Goal: Task Accomplishment & Management: Manage account settings

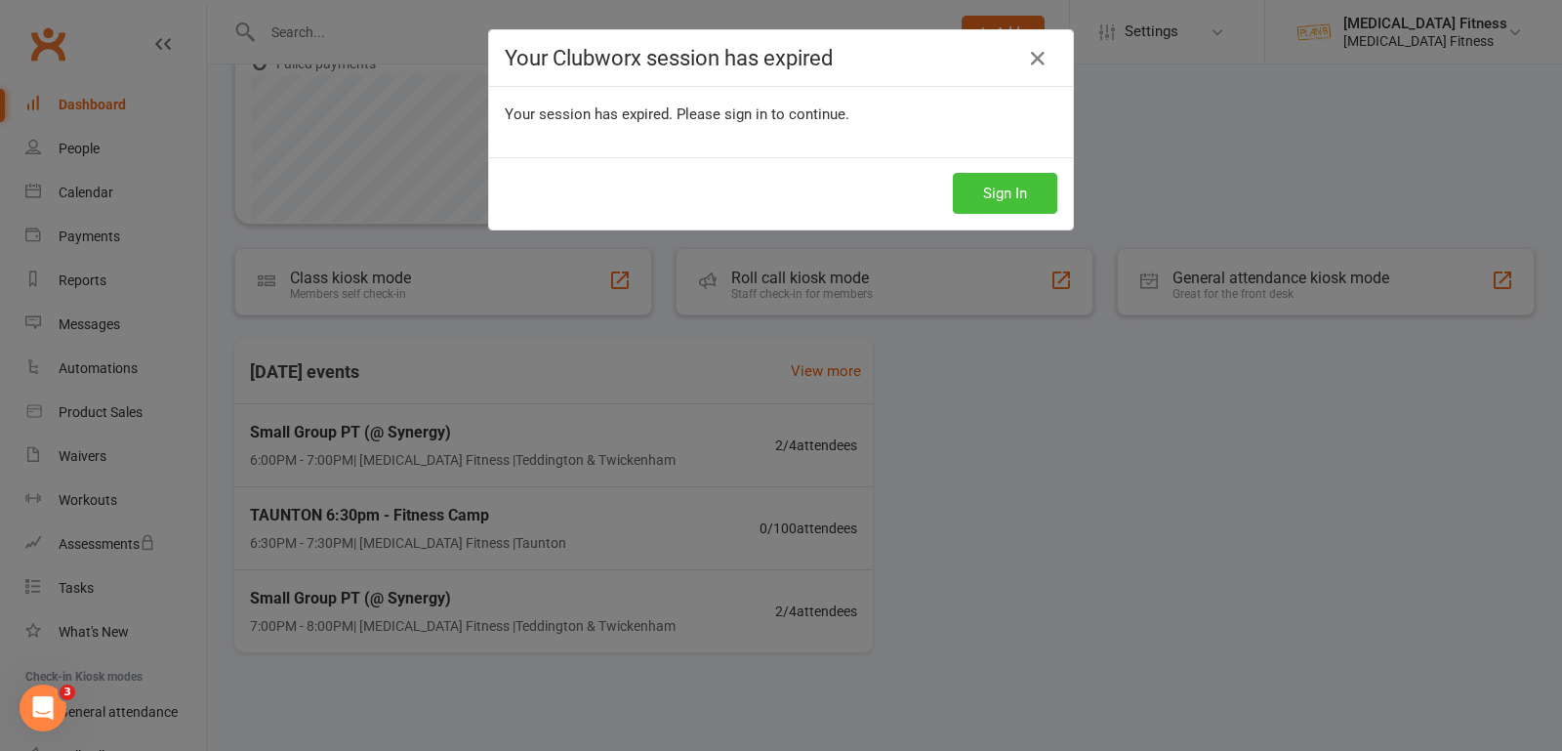
click at [996, 182] on button "Sign In" at bounding box center [1005, 193] width 104 height 41
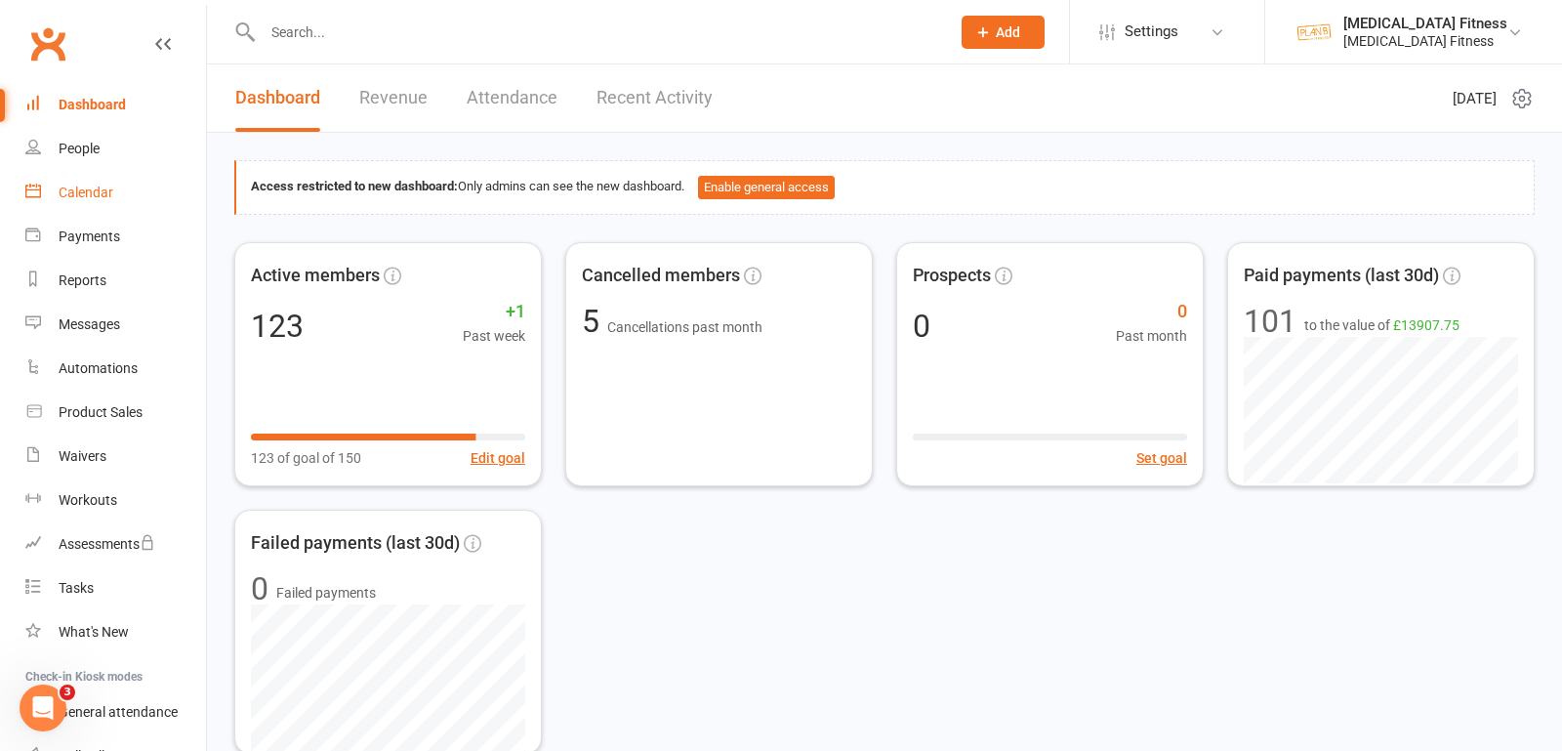
click at [92, 185] on div "Calendar" at bounding box center [86, 193] width 55 height 16
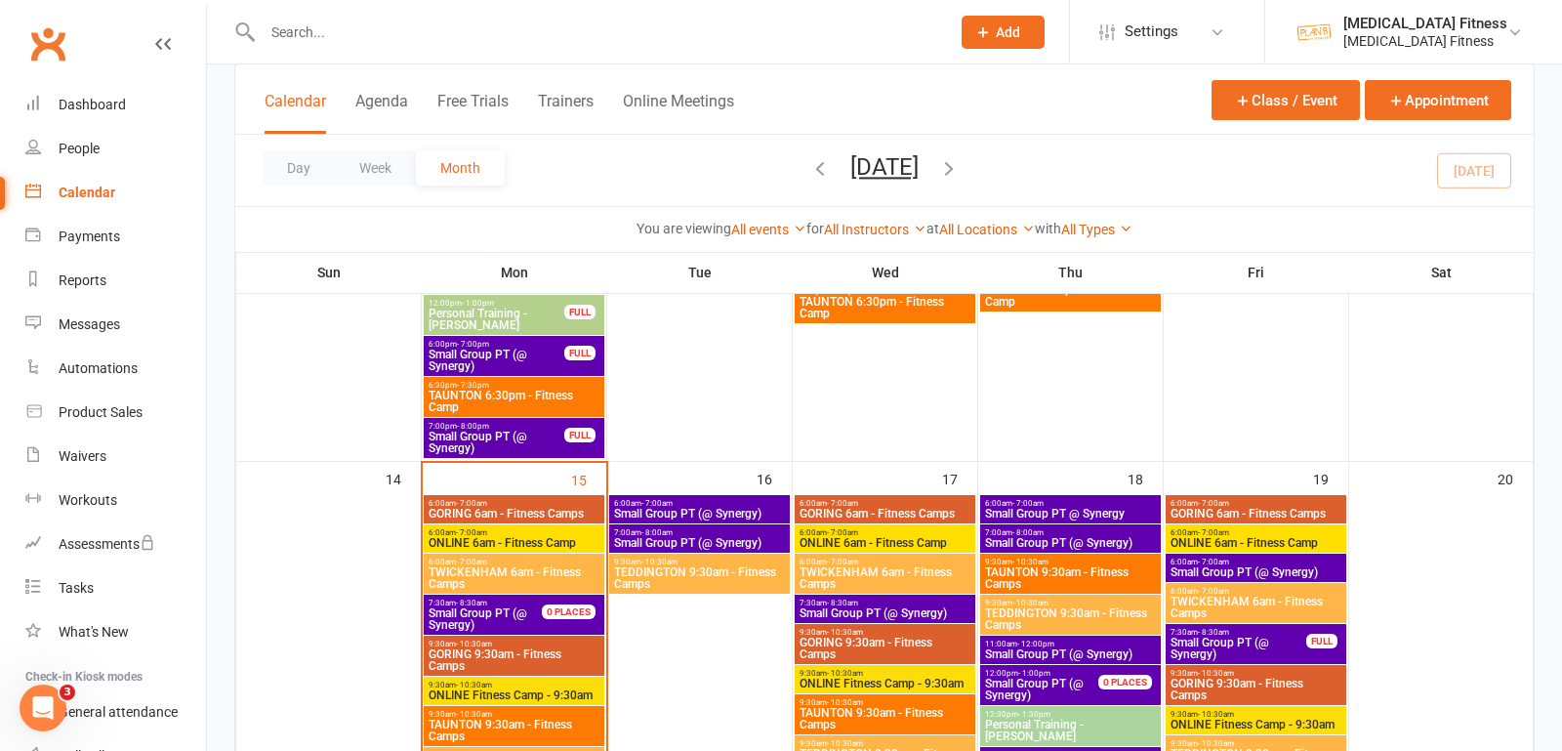
scroll to position [993, 0]
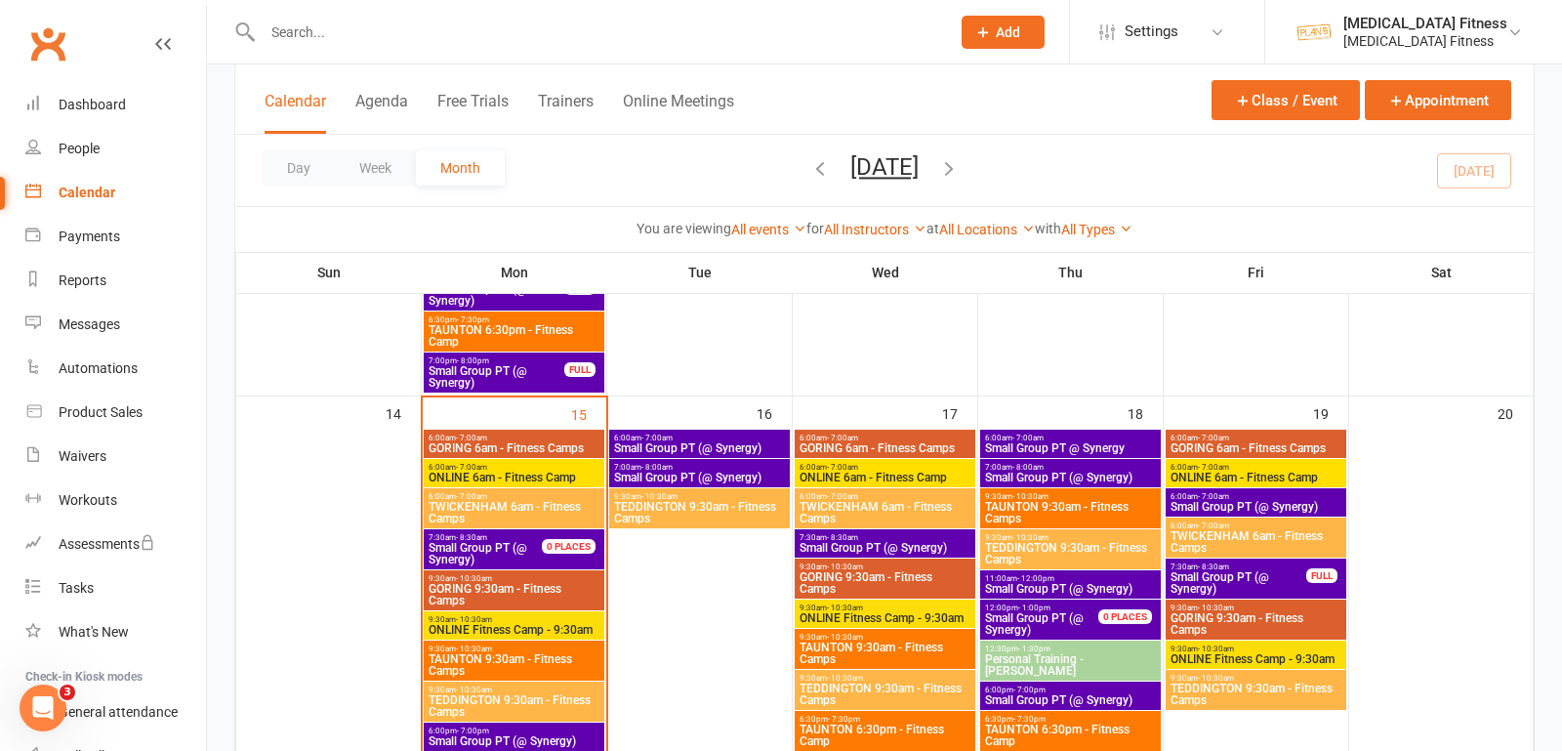
click at [691, 436] on span "6:00am - 7:00am" at bounding box center [699, 438] width 173 height 9
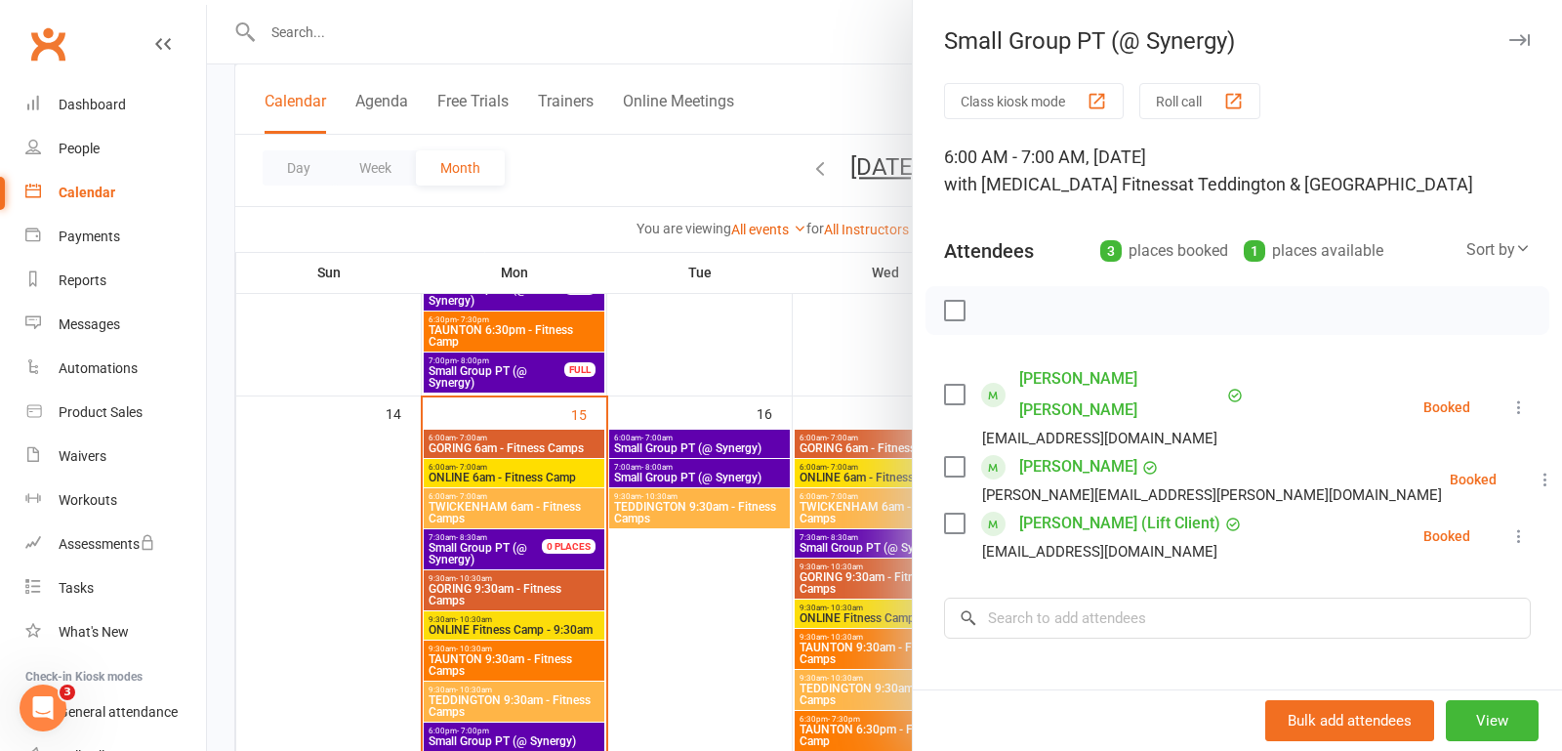
click at [1521, 45] on icon "button" at bounding box center [1519, 40] width 21 height 12
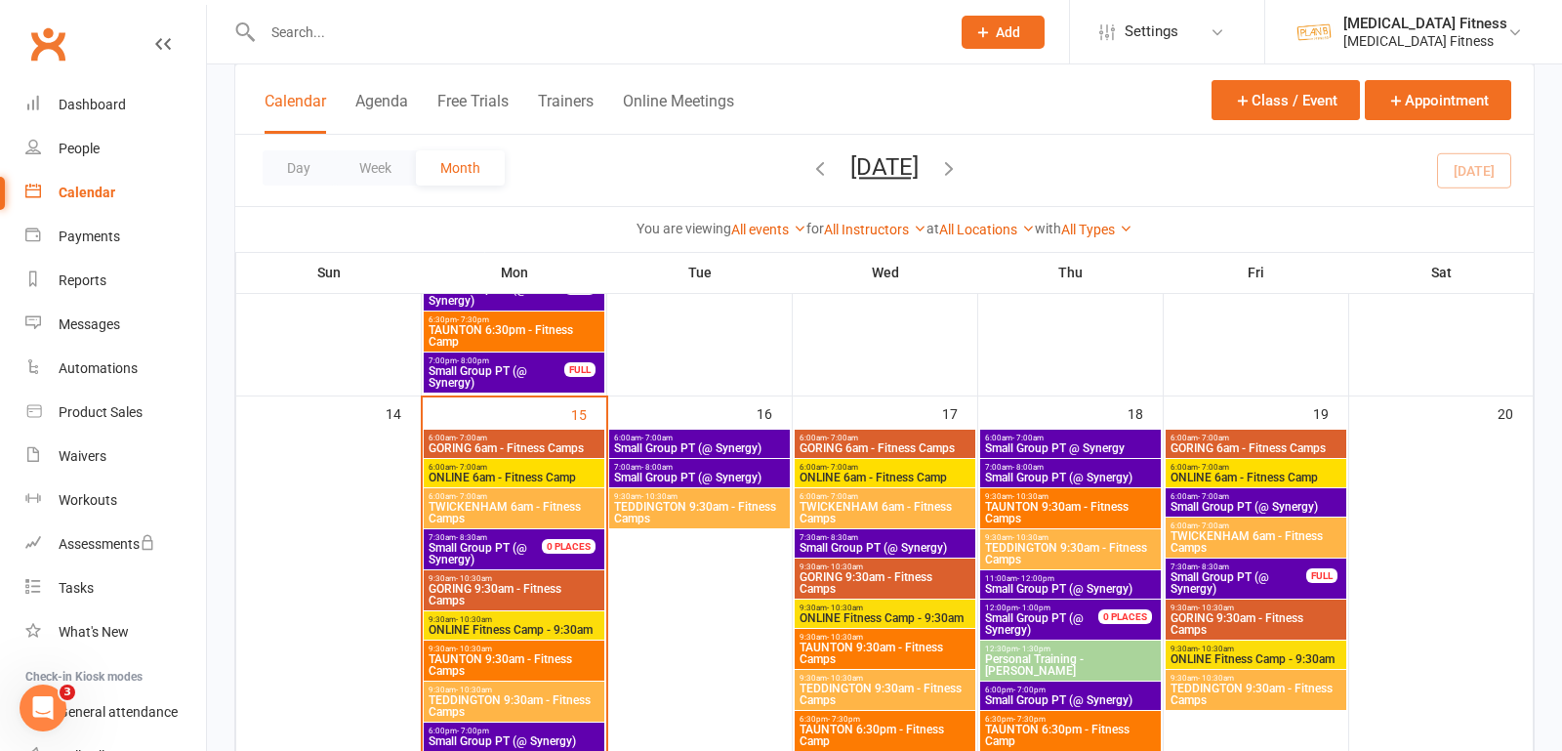
click at [689, 465] on span "7:00am - 8:00am" at bounding box center [699, 467] width 173 height 9
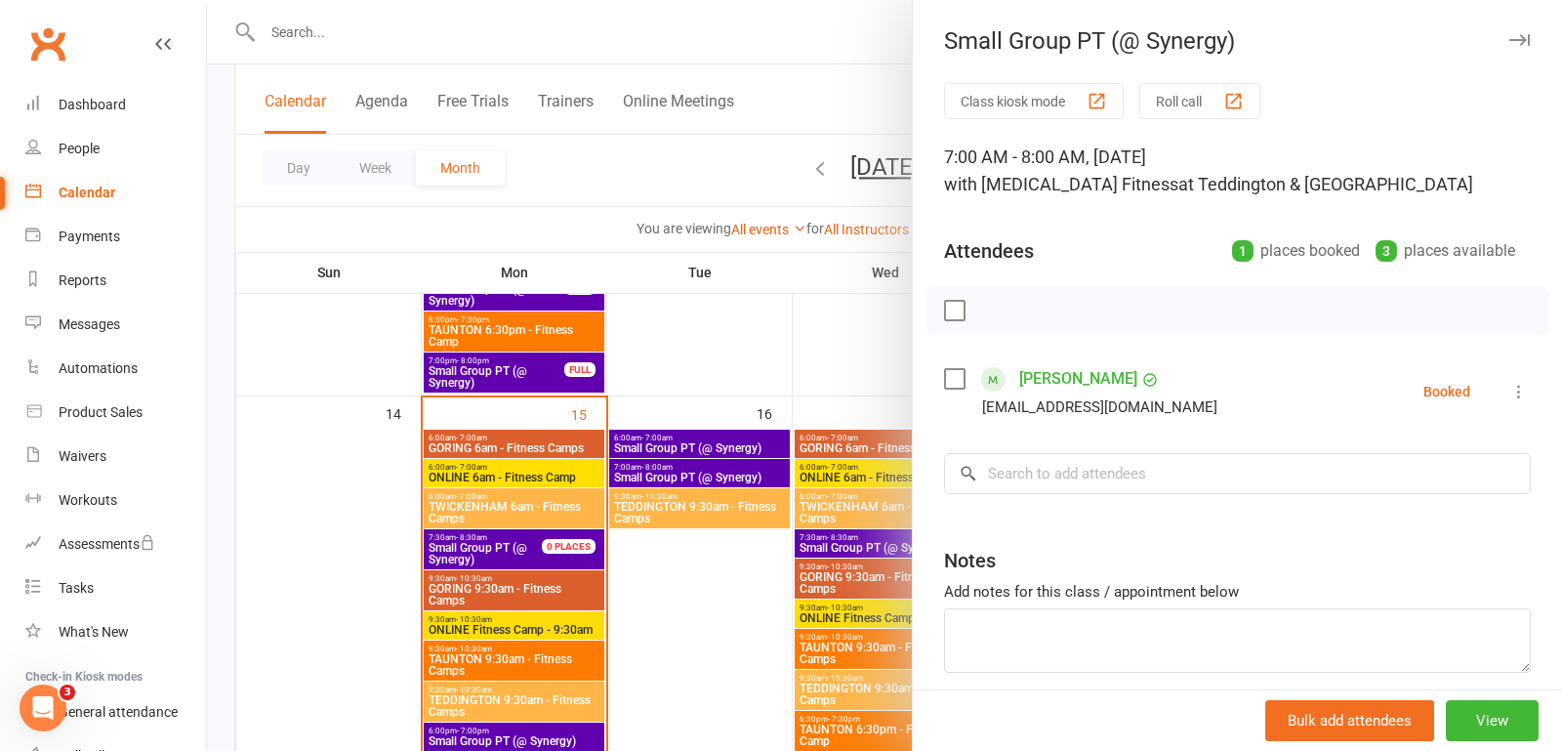
click at [1517, 41] on icon "button" at bounding box center [1519, 40] width 21 height 12
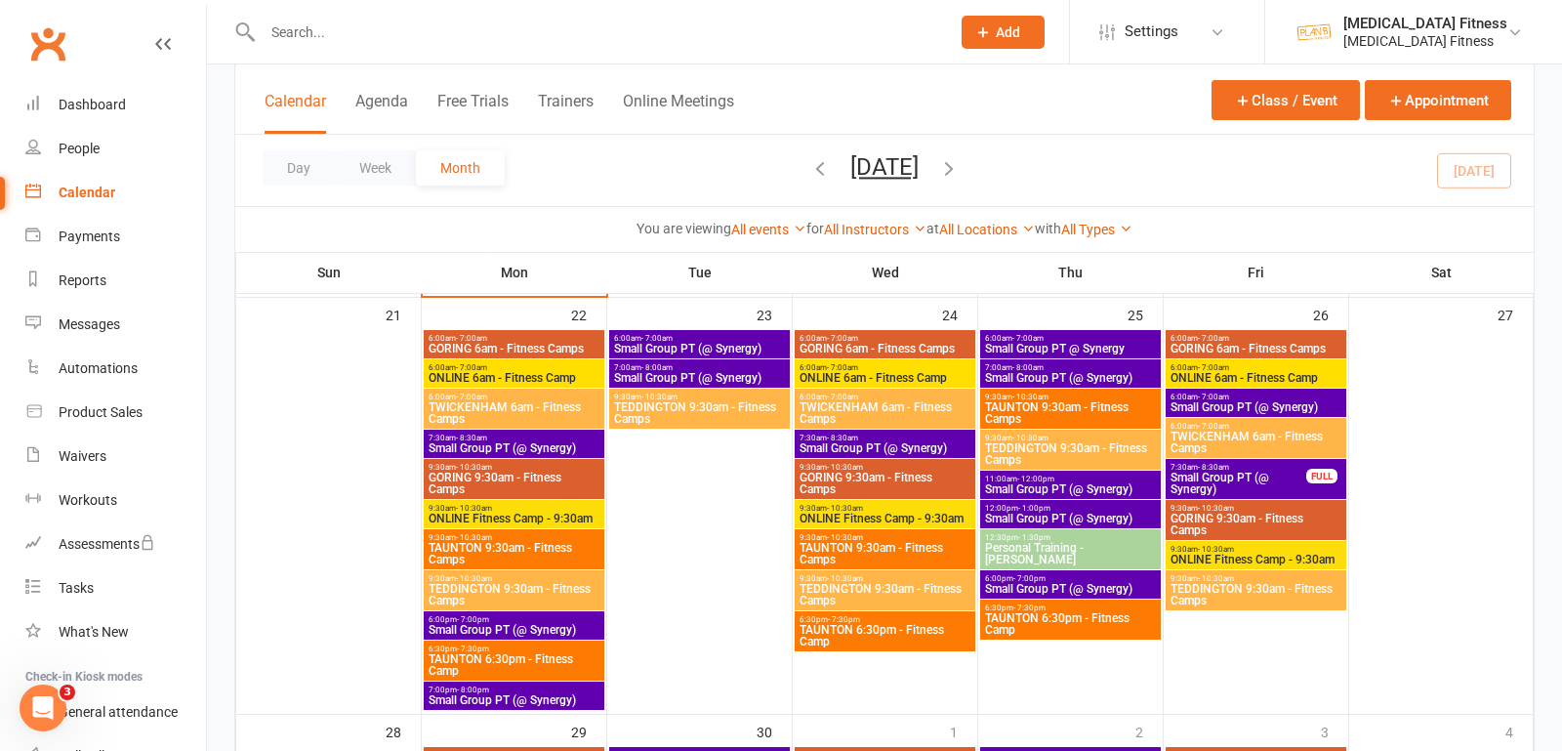
scroll to position [1502, 0]
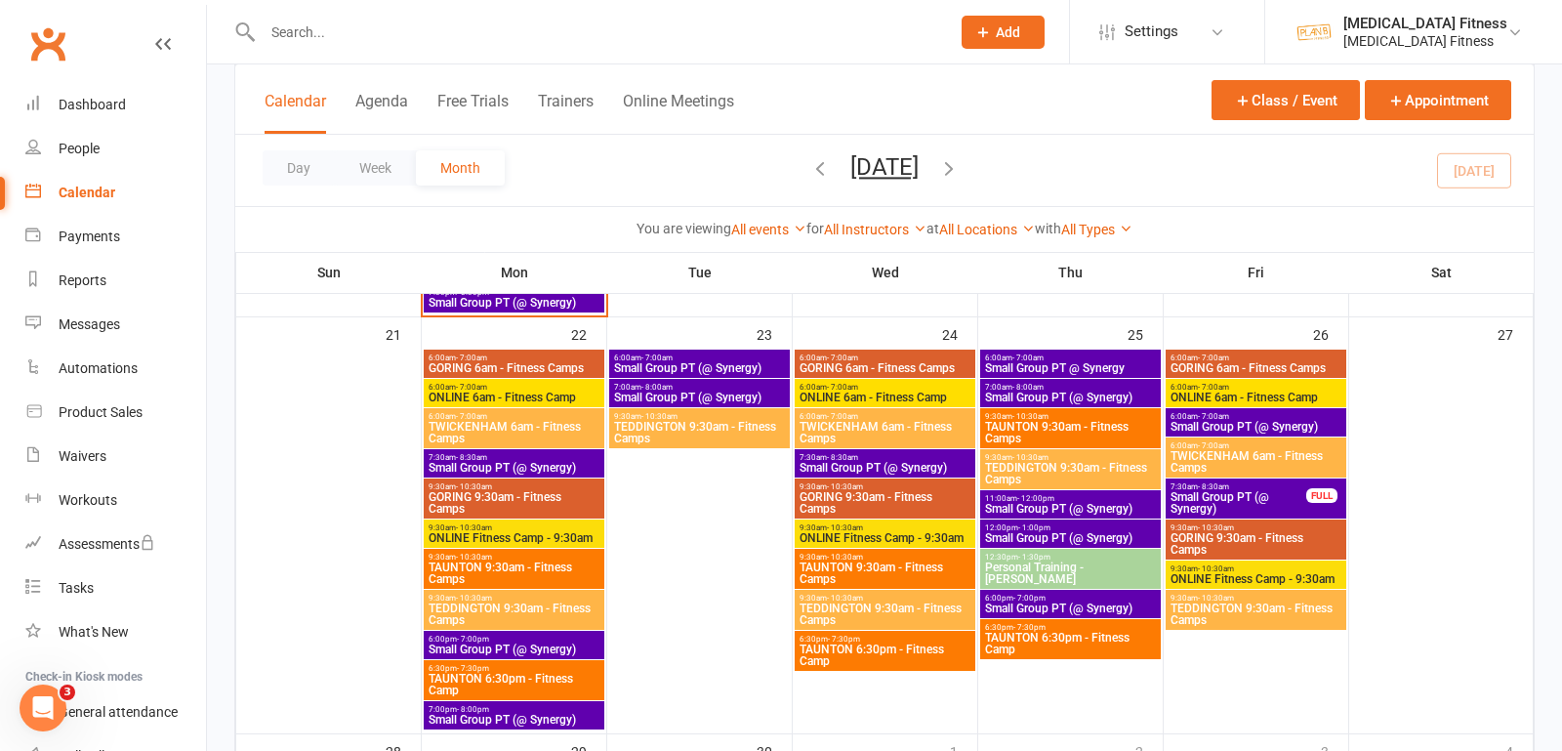
click at [706, 397] on span "Small Group PT (@ Synergy)" at bounding box center [699, 398] width 173 height 12
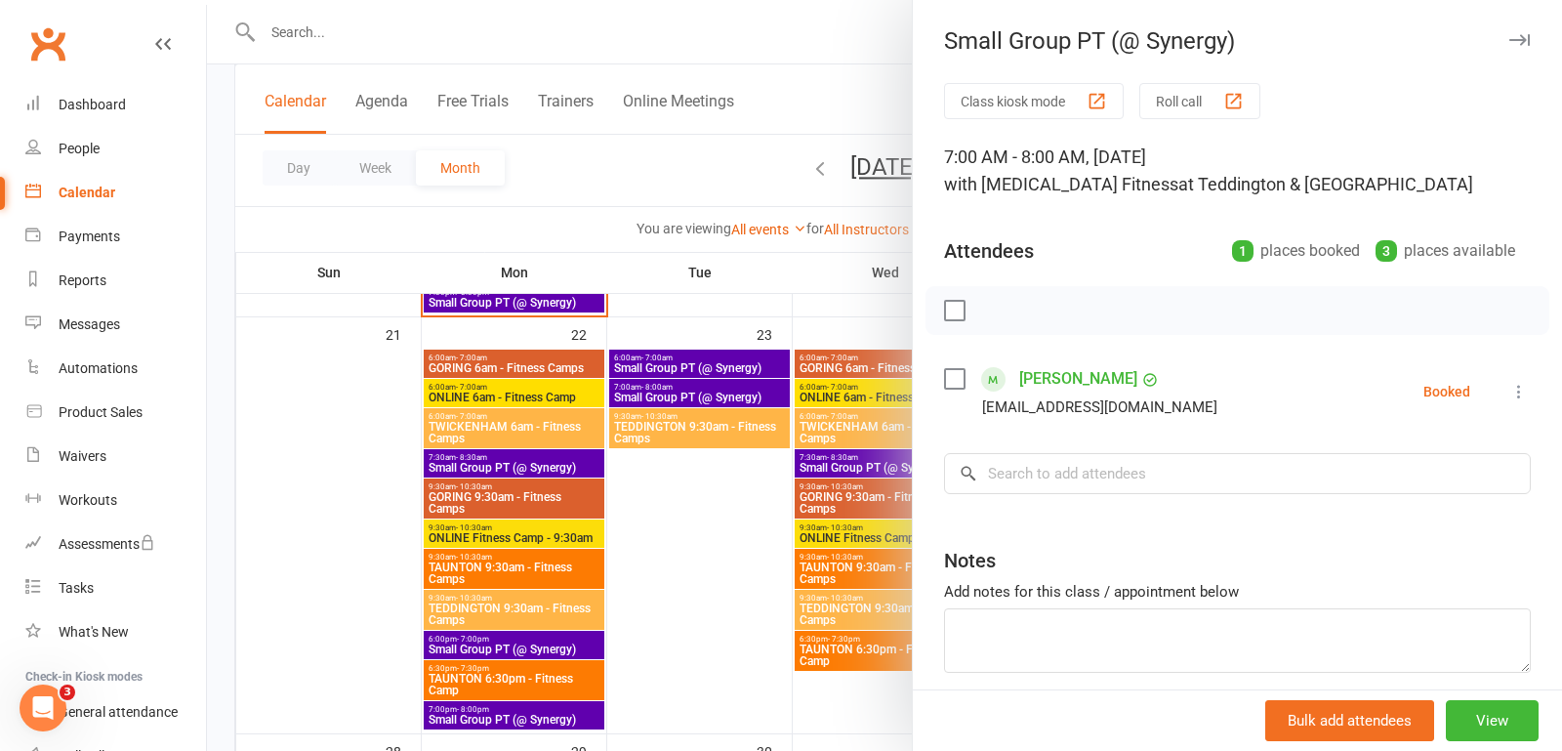
click at [1515, 34] on icon "button" at bounding box center [1519, 40] width 21 height 12
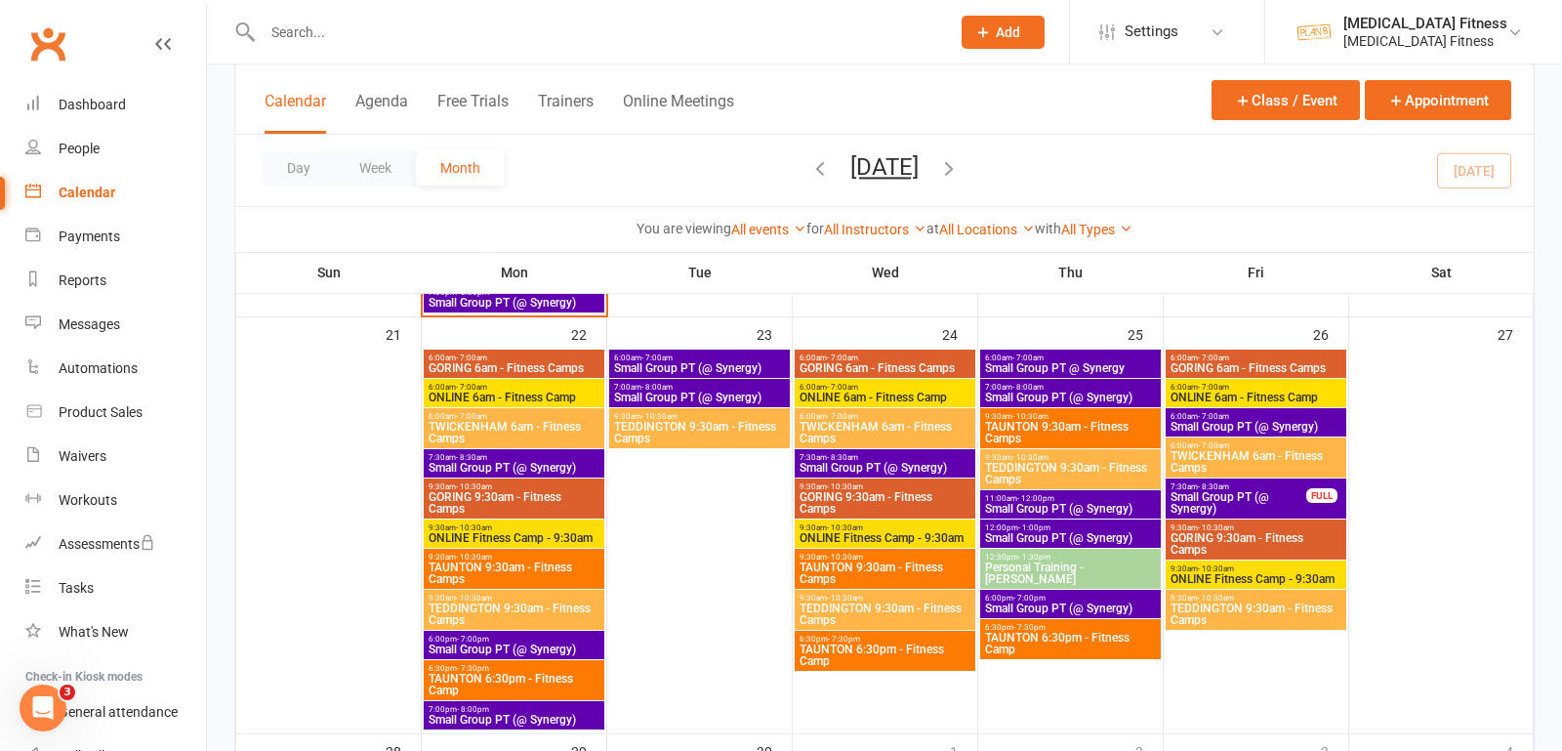
click at [686, 357] on span "6:00am - 7:00am" at bounding box center [699, 357] width 173 height 9
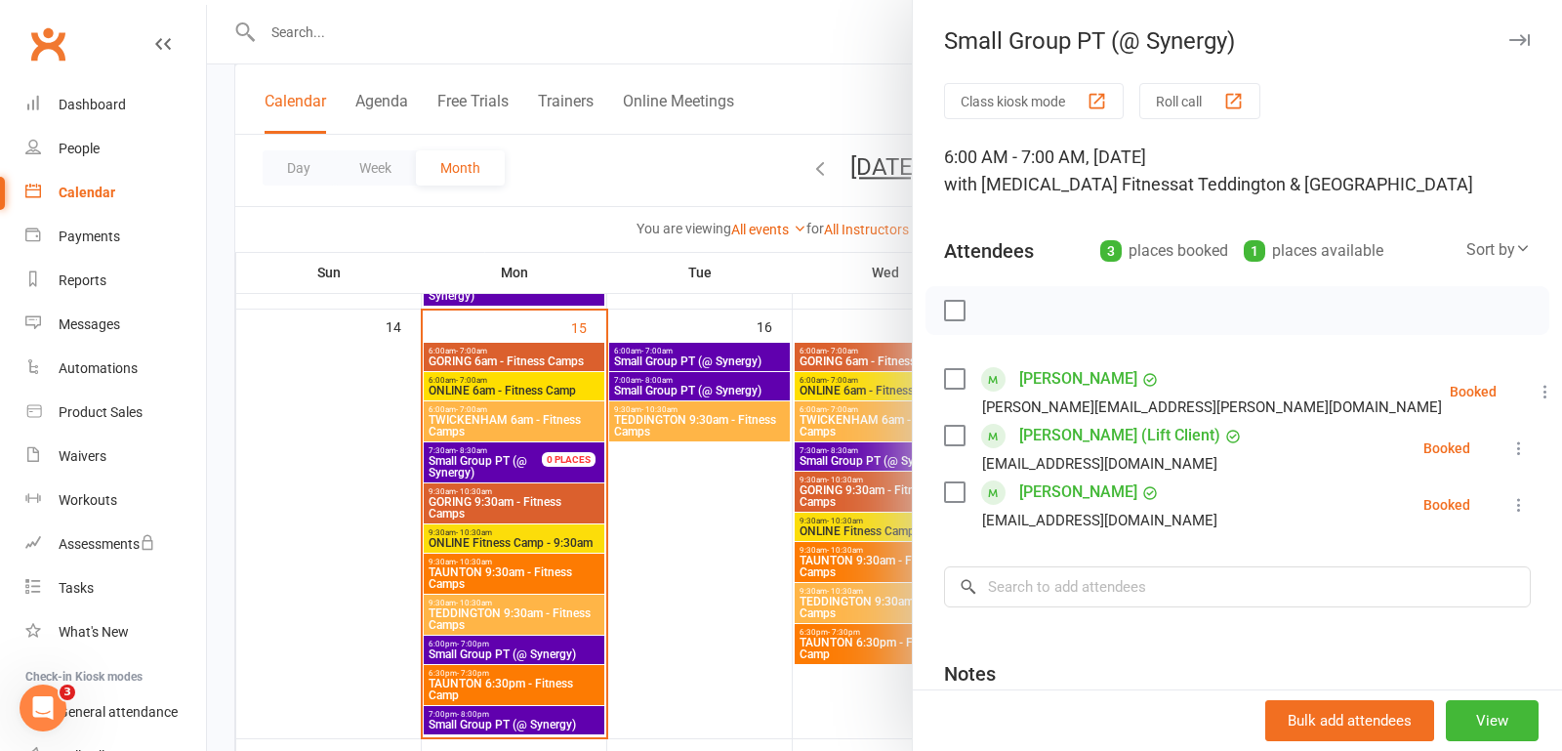
scroll to position [1003, 0]
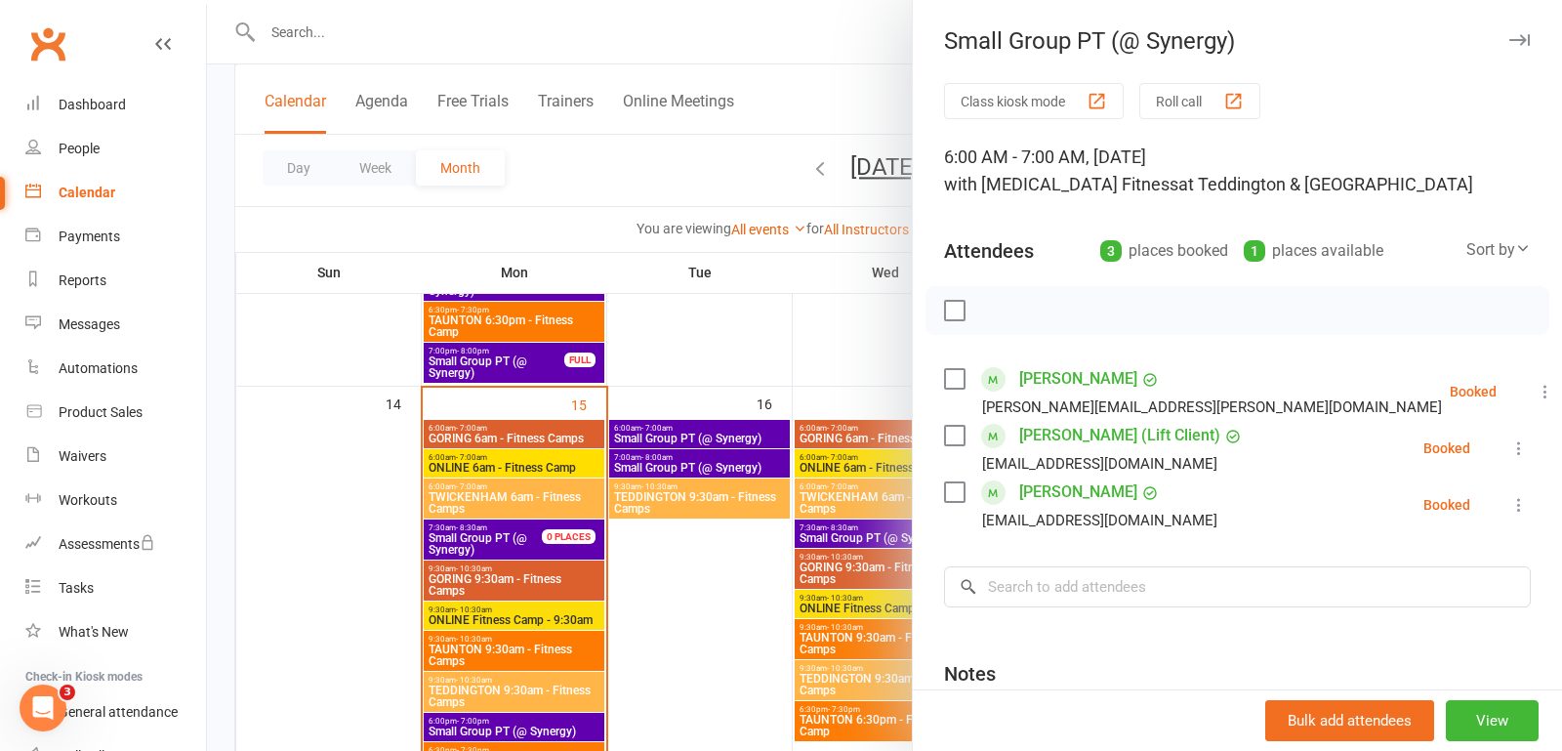
click at [716, 431] on div at bounding box center [884, 375] width 1355 height 751
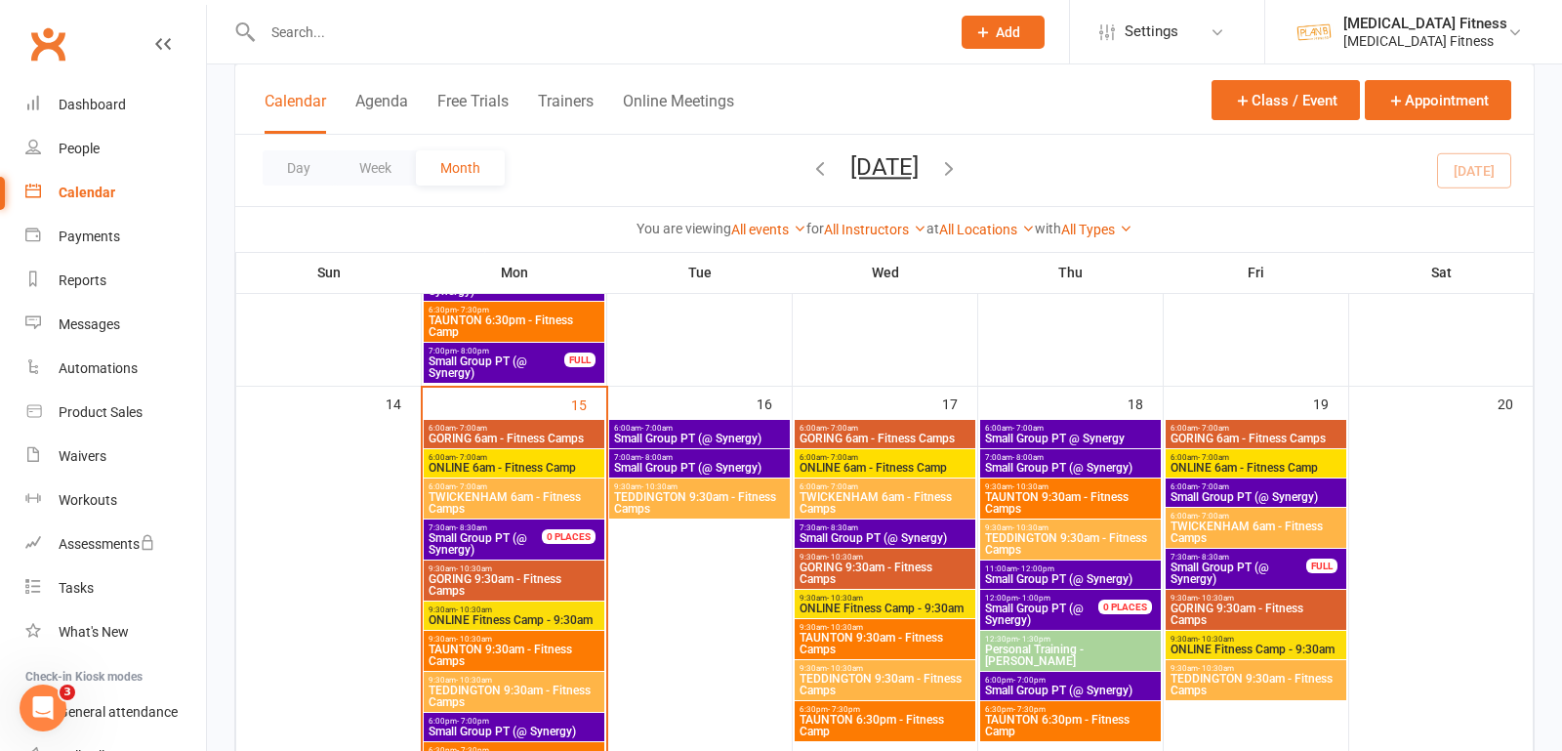
click at [716, 433] on span "Small Group PT (@ Synergy)" at bounding box center [699, 439] width 173 height 12
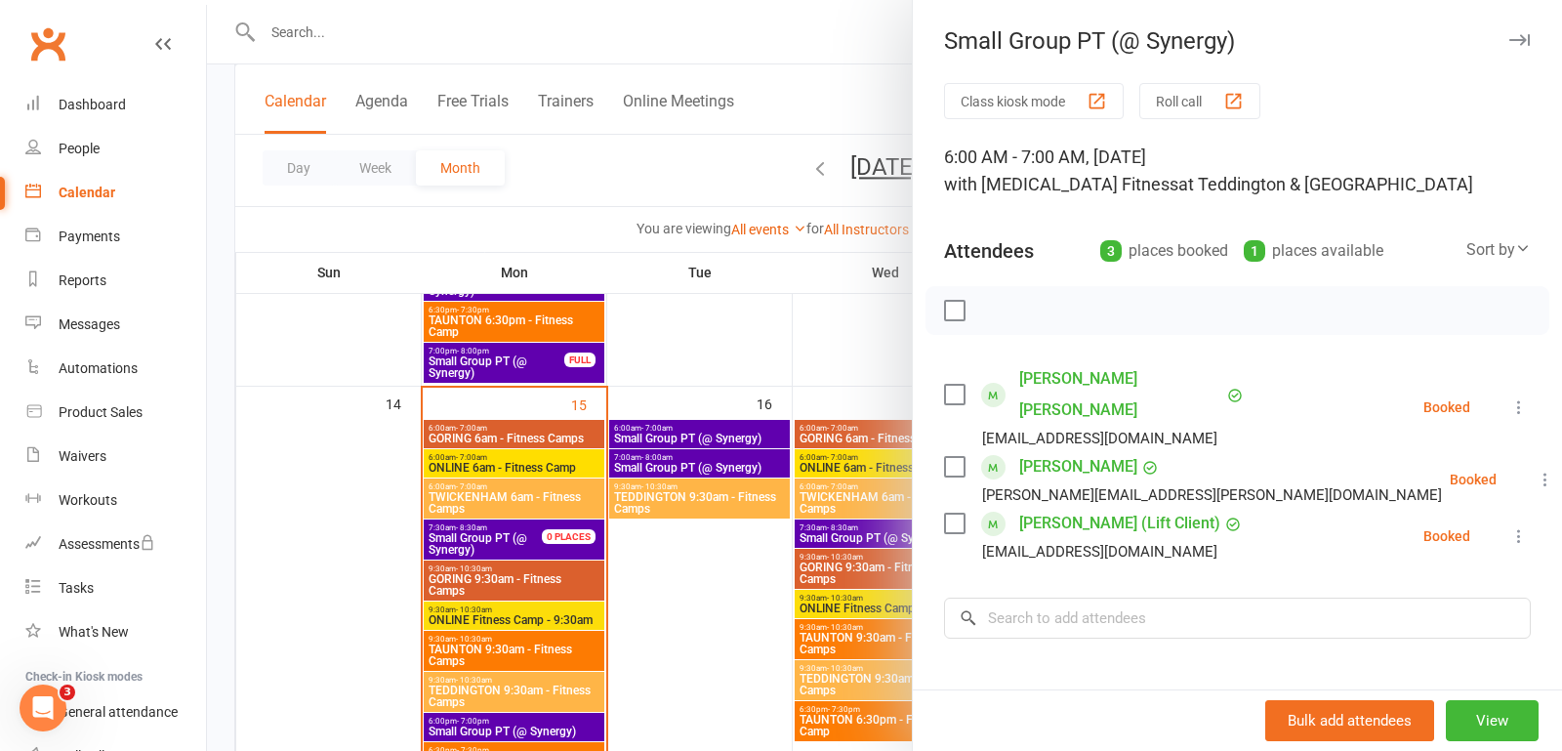
click at [1524, 48] on button "button" at bounding box center [1519, 39] width 23 height 23
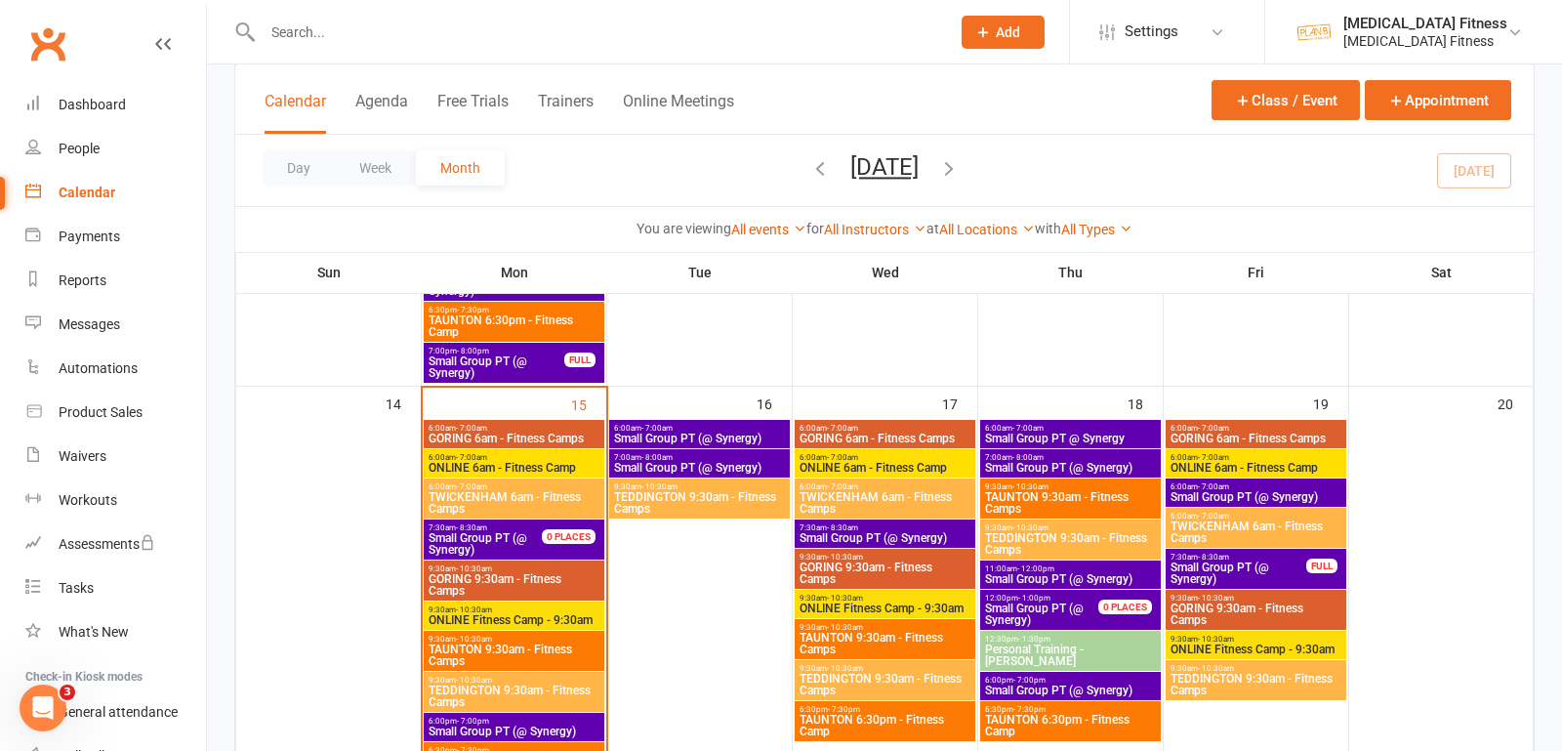
click at [416, 41] on input "text" at bounding box center [597, 32] width 680 height 27
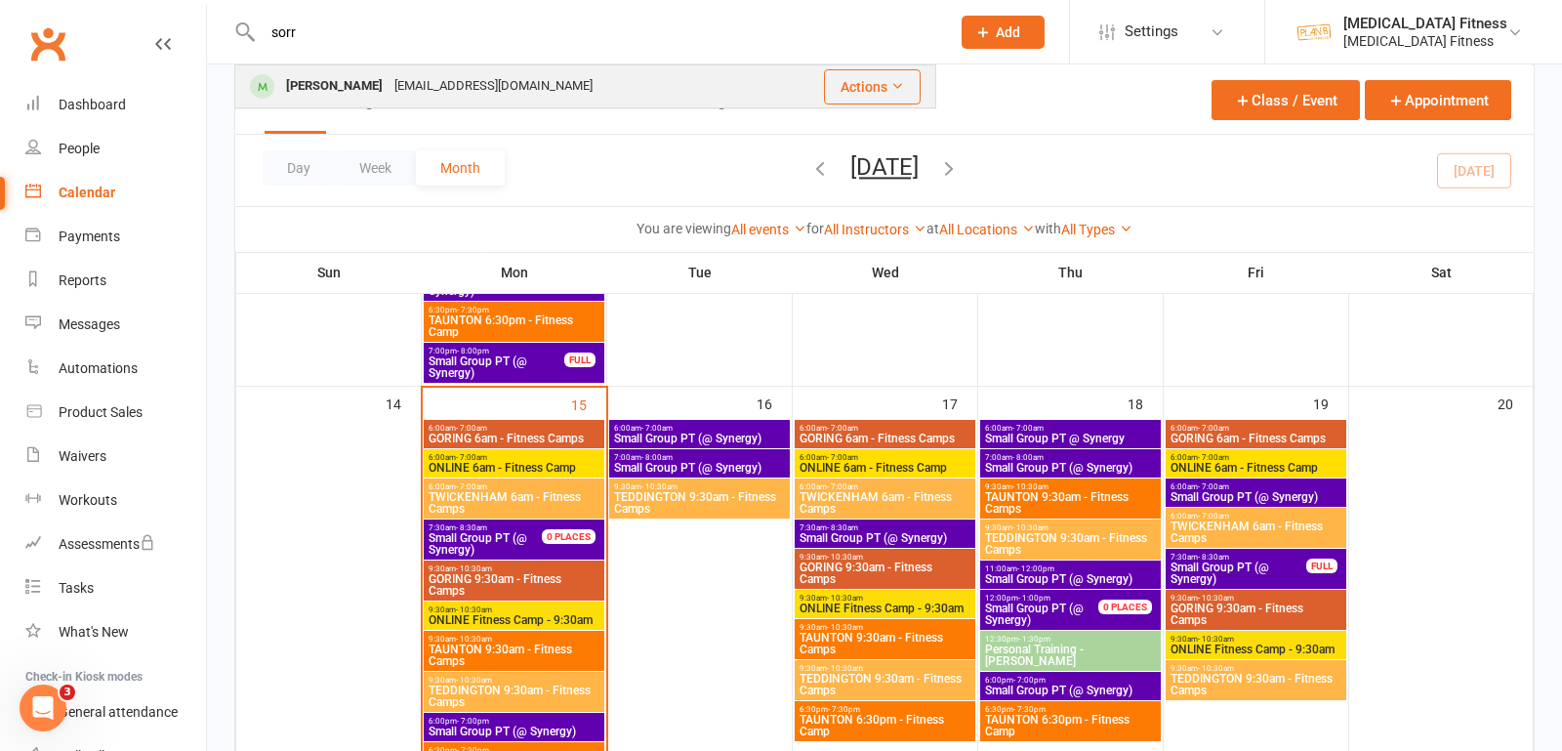
type input "sorr"
click at [413, 68] on div "Sorrel Simmons Sorrelsimmons@hotmail.com" at bounding box center [504, 86] width 536 height 40
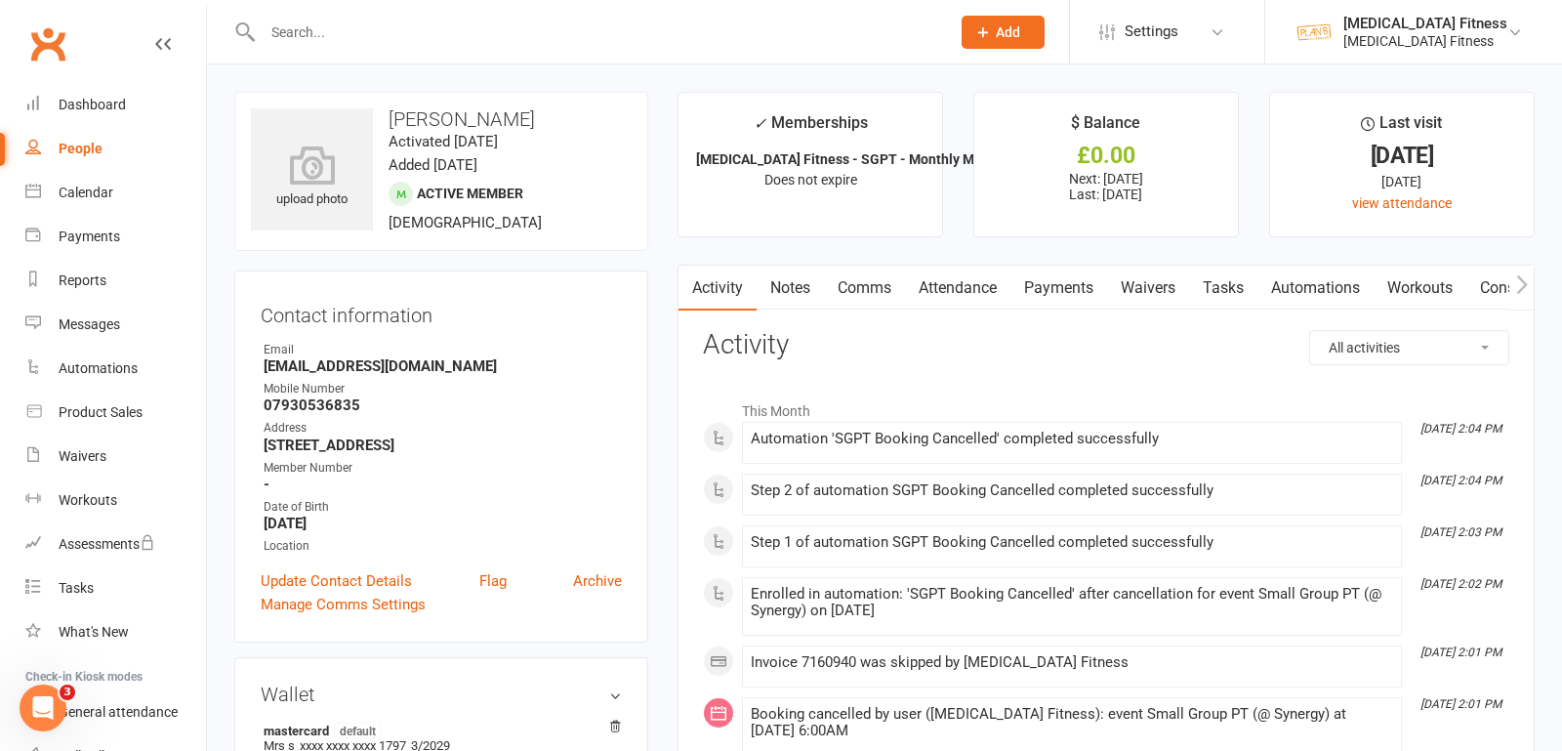
click at [1038, 280] on link "Payments" at bounding box center [1059, 288] width 97 height 45
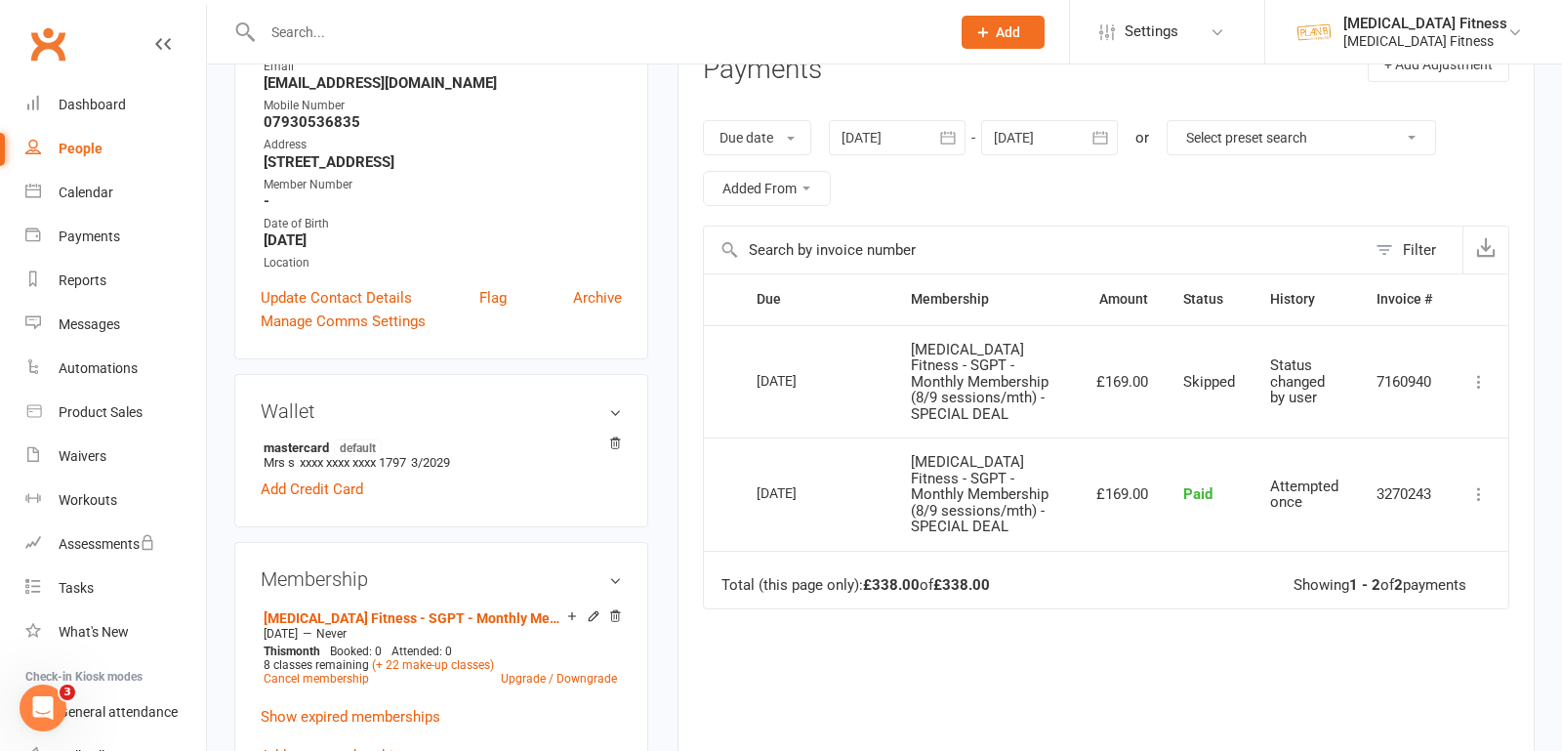
scroll to position [345, 0]
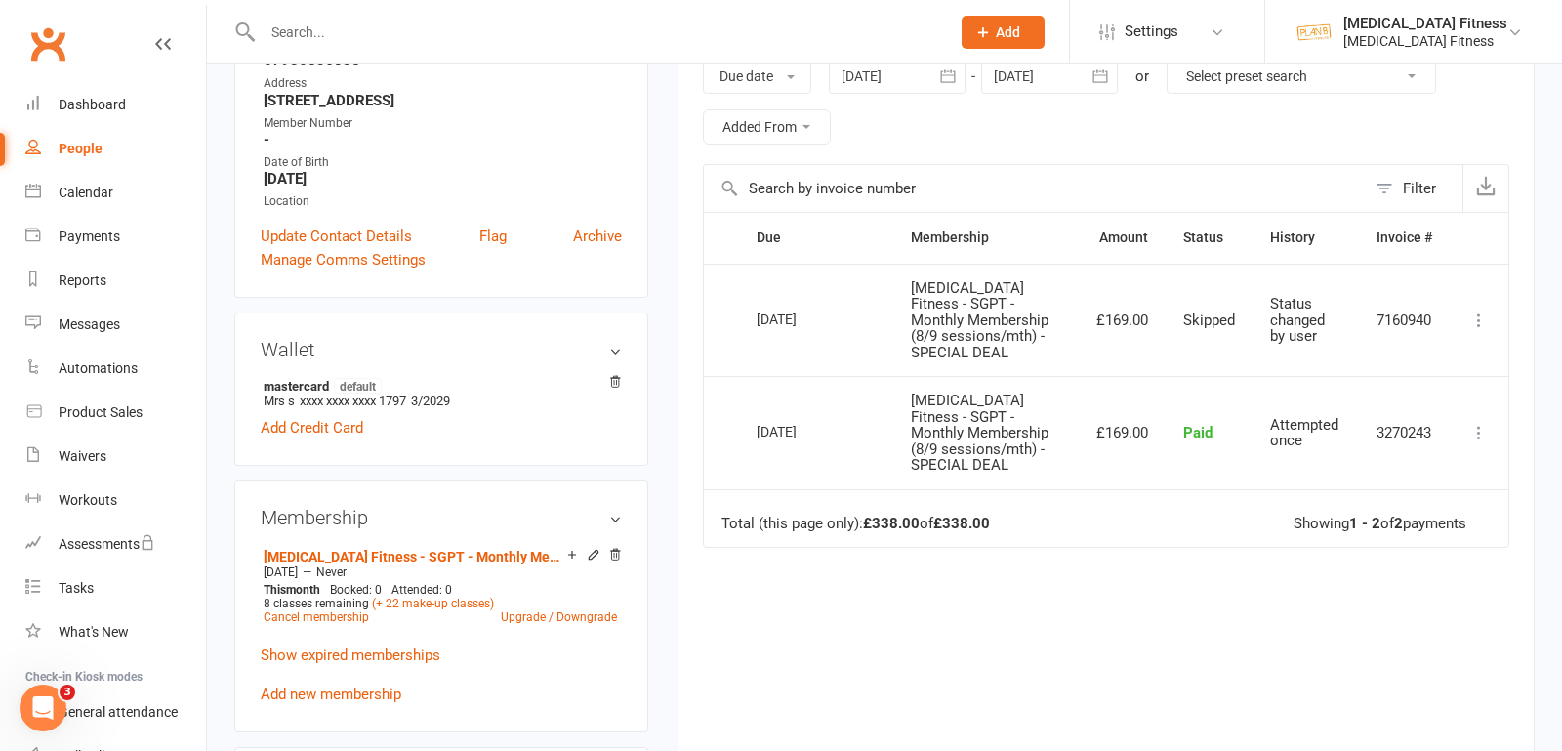
click at [1476, 310] on icon at bounding box center [1479, 320] width 20 height 20
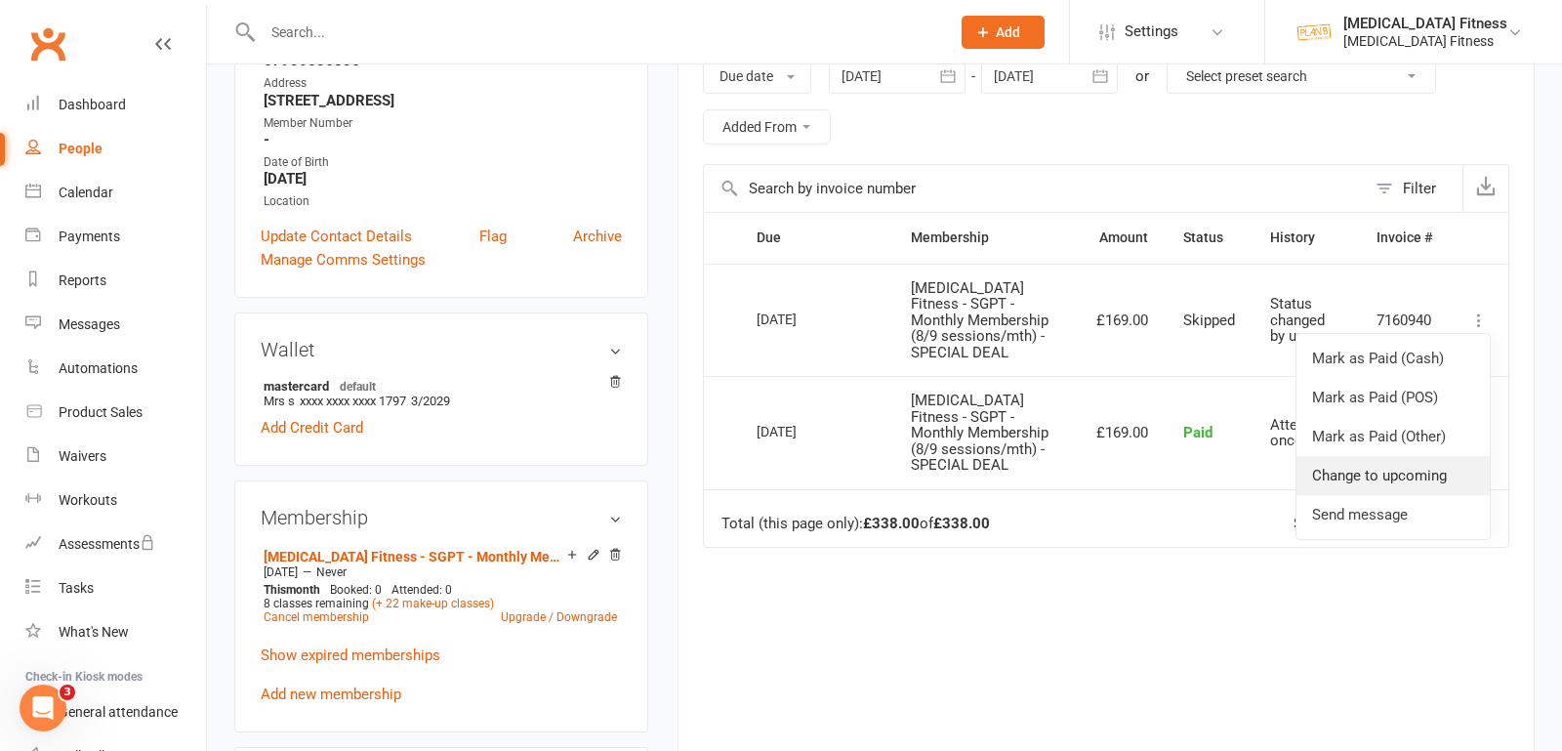
click at [1429, 467] on link "Change to upcoming" at bounding box center [1393, 475] width 193 height 39
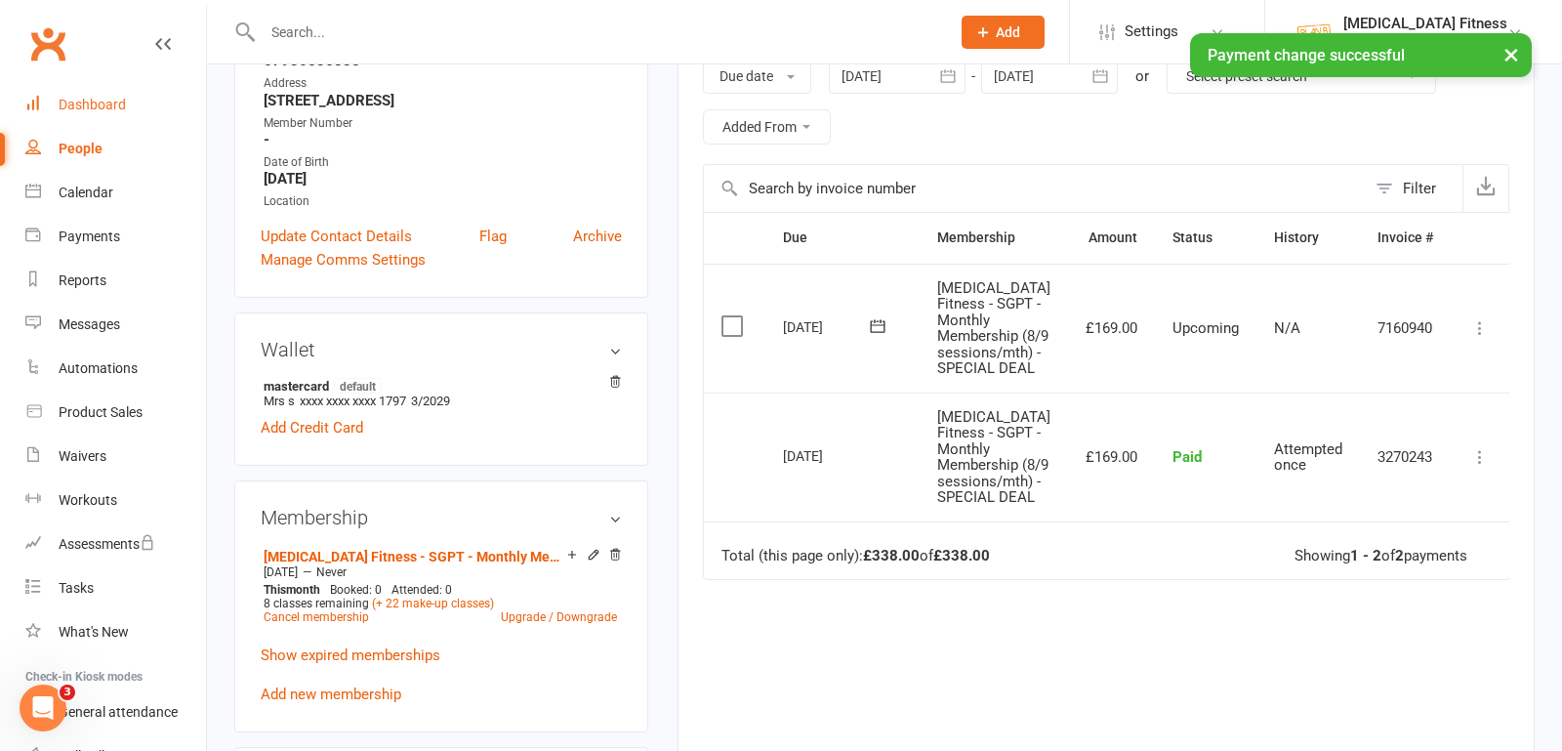
click at [100, 97] on div "Dashboard" at bounding box center [92, 105] width 67 height 16
